Goal: Information Seeking & Learning: Learn about a topic

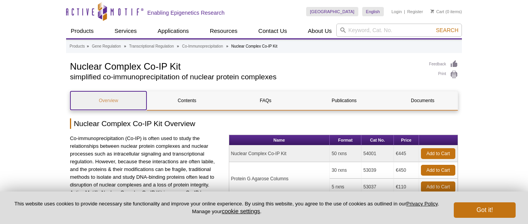
click at [107, 105] on link "Overview" at bounding box center [108, 100] width 76 height 19
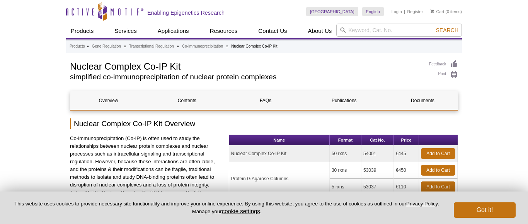
scroll to position [74, 0]
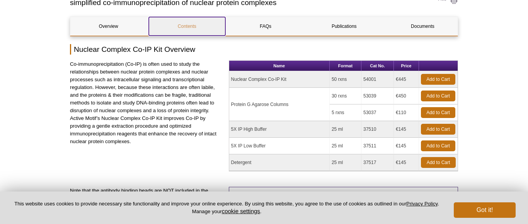
click at [187, 30] on link "Contents" at bounding box center [187, 26] width 76 height 19
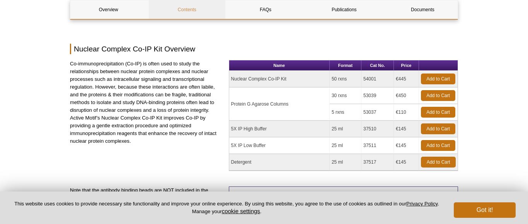
scroll to position [551, 0]
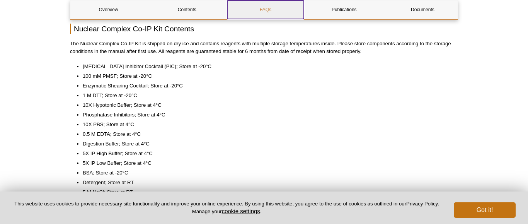
click at [280, 5] on link "FAQs" at bounding box center [265, 9] width 76 height 19
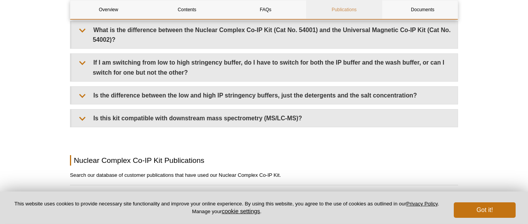
scroll to position [757, 0]
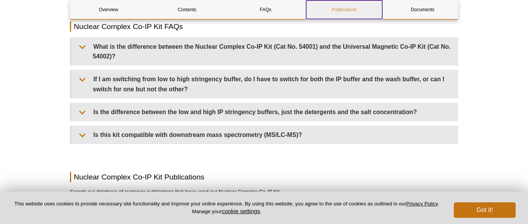
click at [336, 9] on link "Publications" at bounding box center [344, 9] width 76 height 19
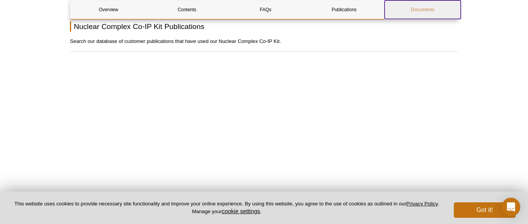
click at [407, 9] on link "Documents" at bounding box center [423, 9] width 76 height 19
